Goal: Check status: Check status

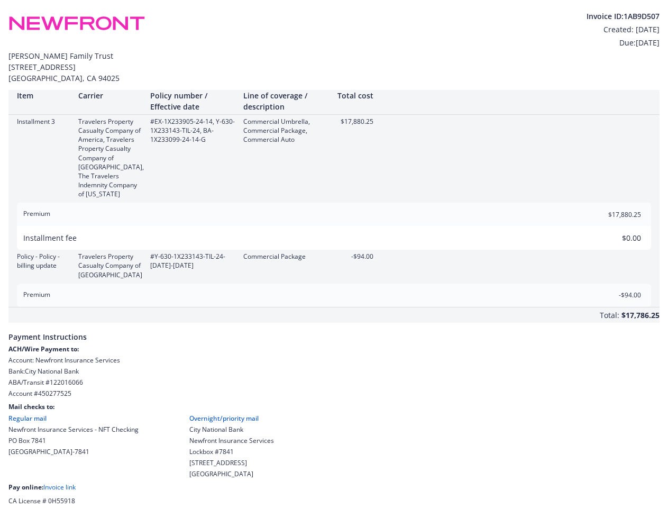
click at [334, 254] on div "Policy - Policy - billing update Travelers Property Casualty Company of America…" at bounding box center [333, 265] width 651 height 27
